Goal: Book appointment/travel/reservation

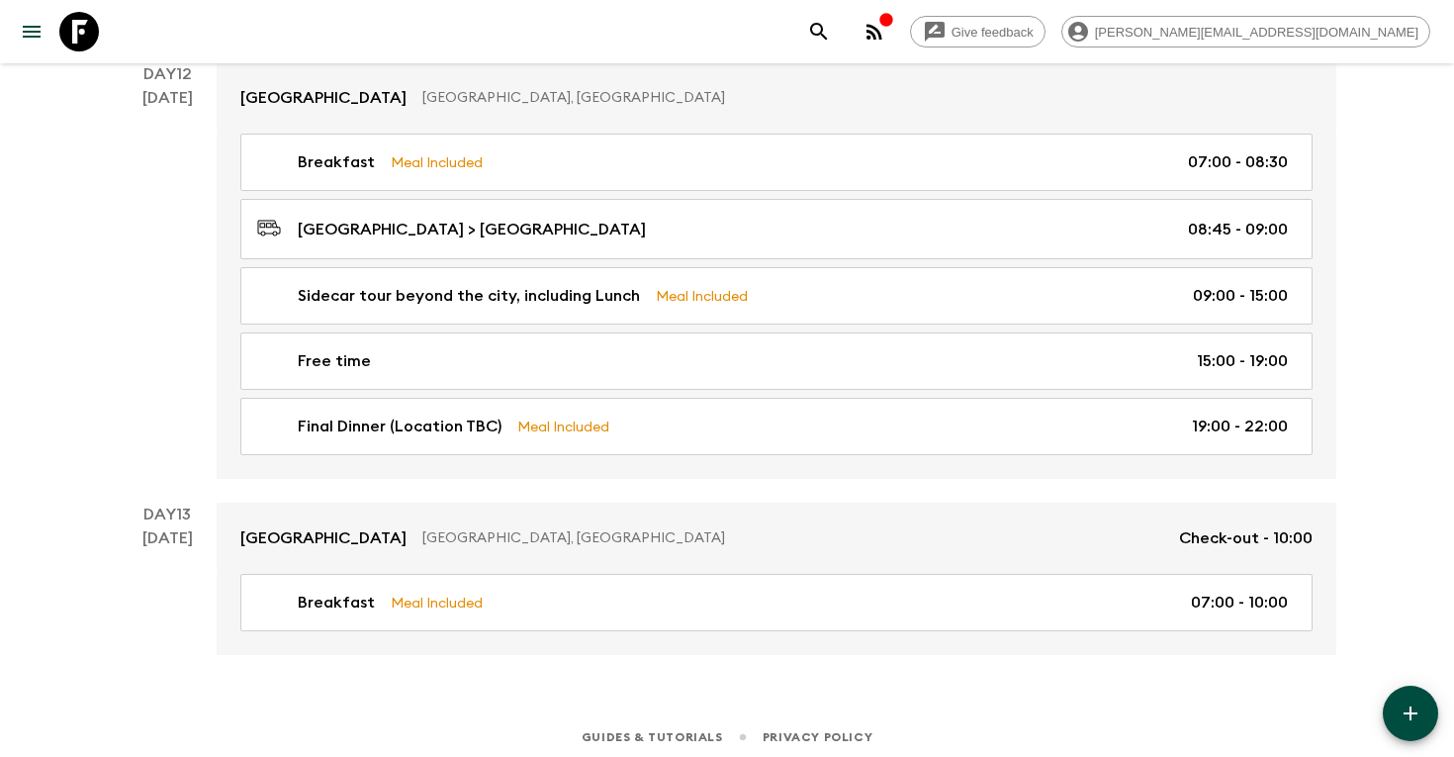
click at [827, 27] on icon "search adventures" at bounding box center [818, 31] width 17 height 17
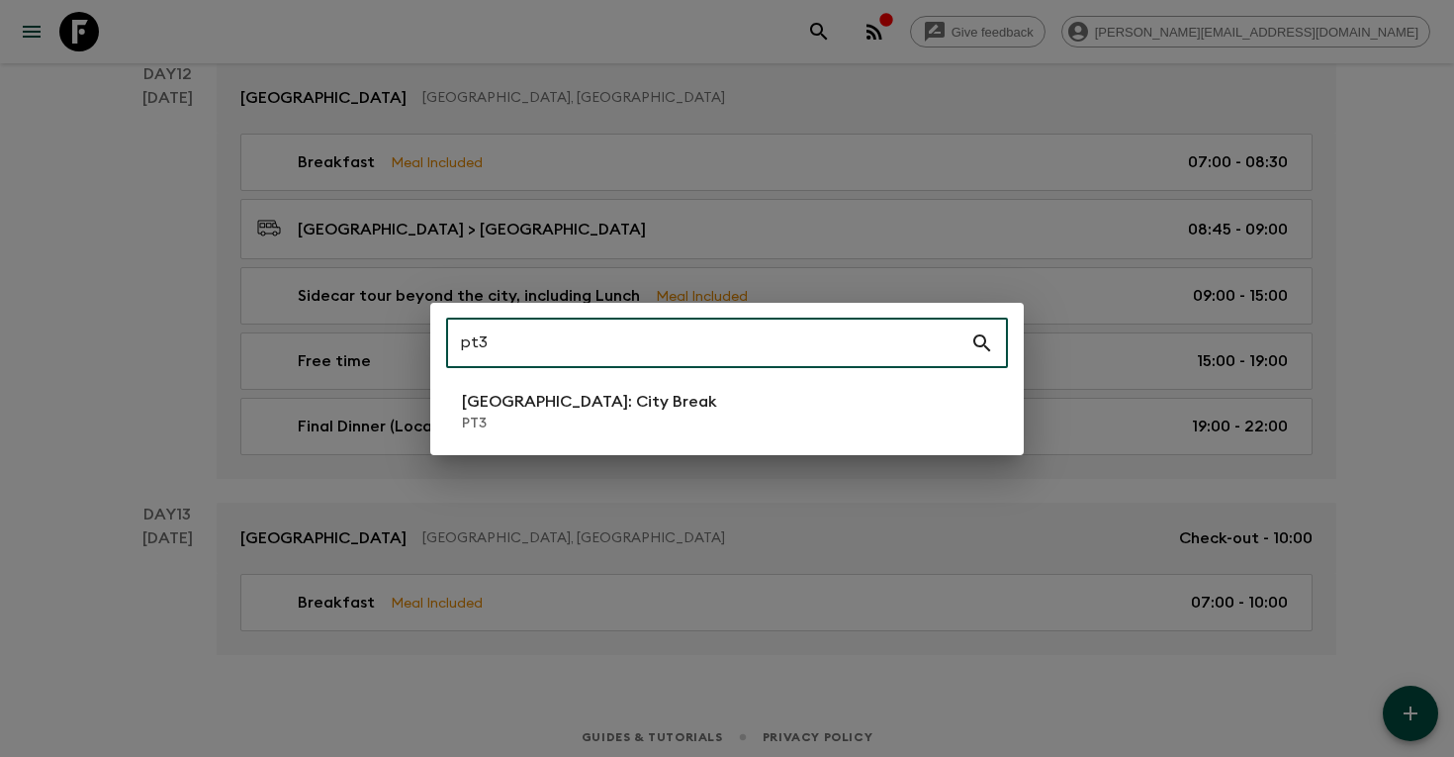
type input "pt3"
click at [727, 396] on li "[GEOGRAPHIC_DATA]: City Break PT3" at bounding box center [727, 411] width 562 height 55
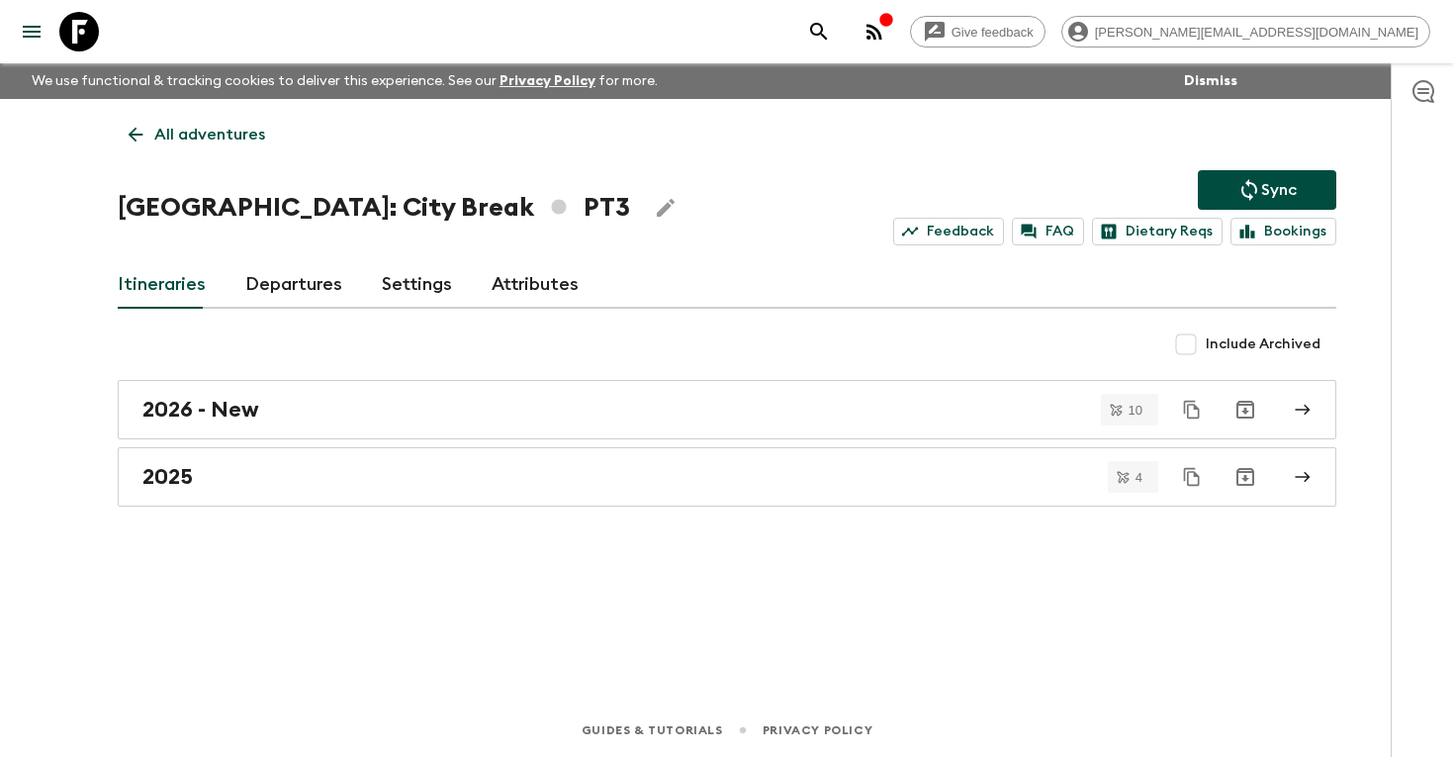
click at [266, 289] on link "Departures" at bounding box center [293, 284] width 97 height 47
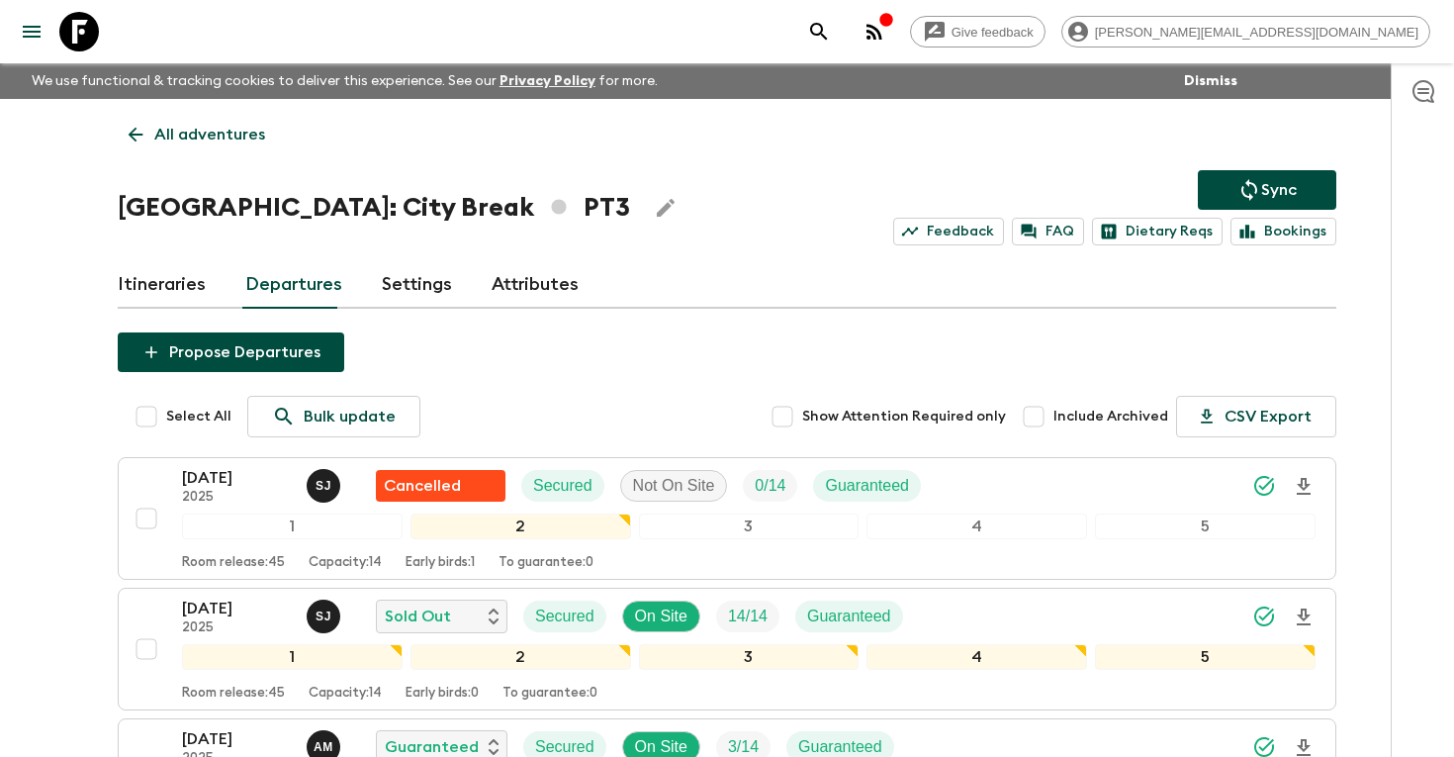
scroll to position [170, 0]
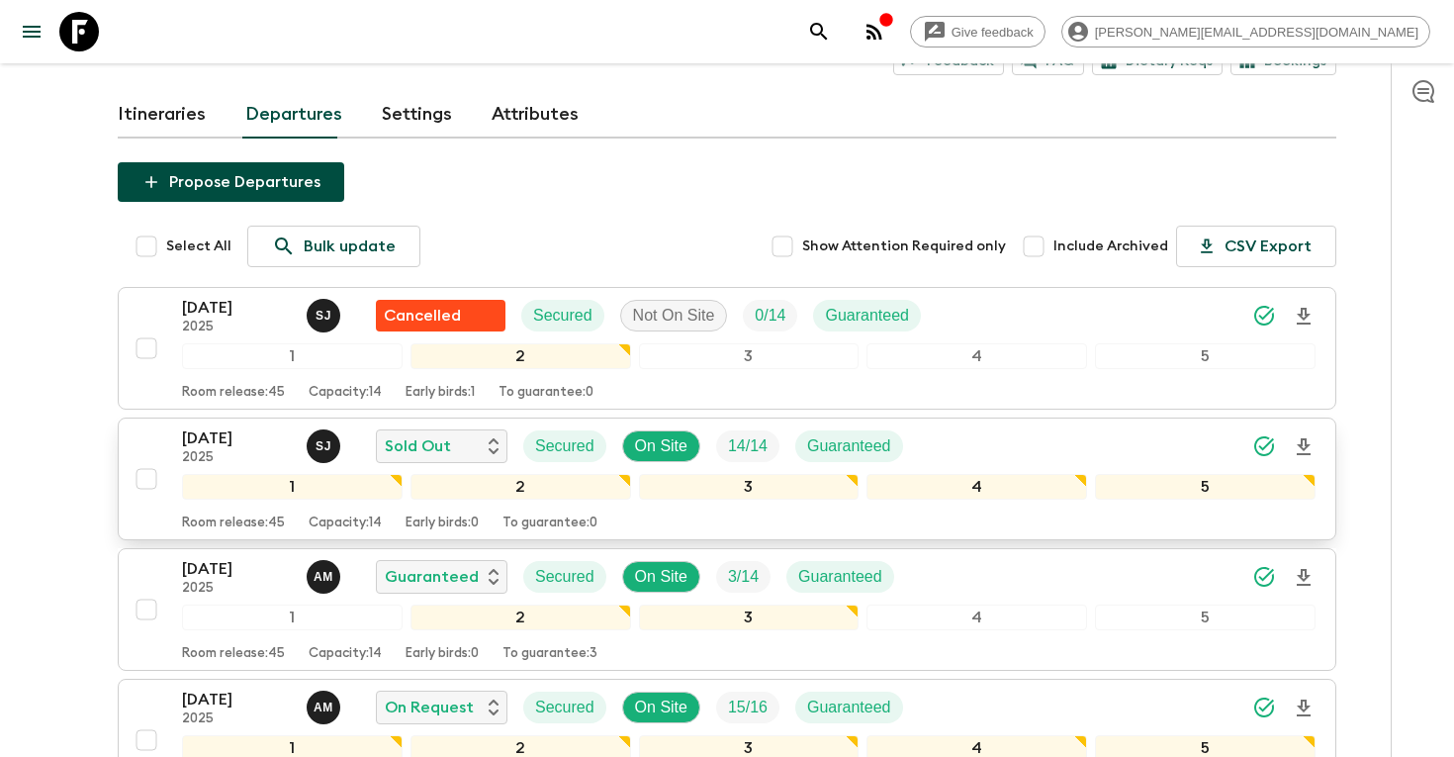
click at [208, 445] on p "[DATE]" at bounding box center [236, 438] width 109 height 24
